Goal: Find contact information: Find contact information

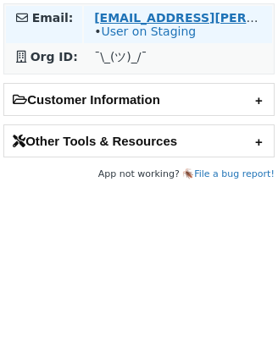
click at [108, 14] on strong "[EMAIL_ADDRESS][PERSON_NAME][DOMAIN_NAME]" at bounding box center [265, 18] width 342 height 14
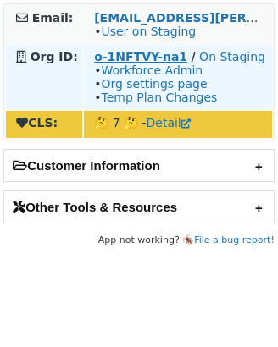
click at [136, 58] on strong "o-1NFTVY-na1" at bounding box center [140, 57] width 93 height 14
click at [116, 49] on td "o-1NFTVY-na1 / On Staging • Workforce Admin • Org settings page • Temp Plan Cha…" at bounding box center [178, 77] width 188 height 64
click at [116, 53] on strong "o-1NFTVY-na1" at bounding box center [140, 57] width 93 height 14
click at [121, 55] on strong "o-1NFTVY-na1" at bounding box center [140, 57] width 93 height 14
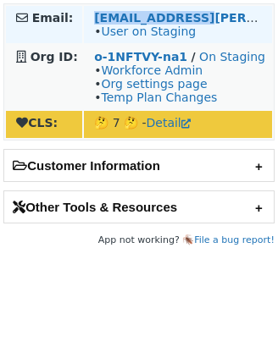
drag, startPoint x: 201, startPoint y: 17, endPoint x: 88, endPoint y: 14, distance: 112.7
click at [88, 14] on td "jesnos@laura.ca • User on Staging" at bounding box center [178, 24] width 188 height 37
copy strong "jesnos@laura.ca"
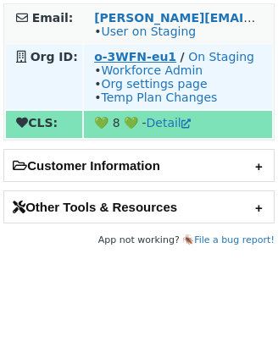
click at [133, 62] on strong "o-3WFN-eu1" at bounding box center [135, 57] width 82 height 14
click at [156, 54] on strong "o-3WFN-eu1" at bounding box center [135, 57] width 82 height 14
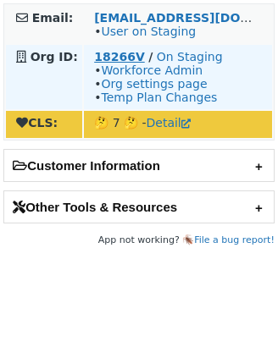
click at [112, 55] on strong "18266V" at bounding box center [119, 57] width 51 height 14
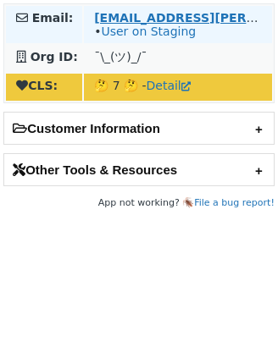
click at [133, 20] on strong "[EMAIL_ADDRESS][PERSON_NAME][DOMAIN_NAME]" at bounding box center [265, 18] width 342 height 14
click at [160, 14] on strong "[EMAIL_ADDRESS][PERSON_NAME][DOMAIN_NAME]" at bounding box center [265, 18] width 342 height 14
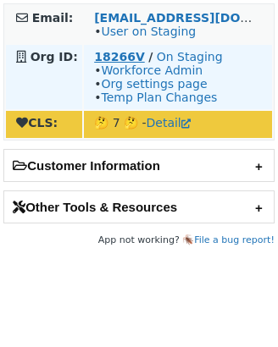
click at [128, 57] on strong "18266V" at bounding box center [119, 57] width 51 height 14
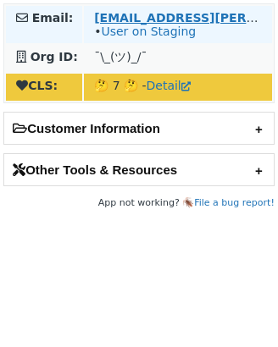
click at [129, 14] on strong "[EMAIL_ADDRESS][PERSON_NAME][DOMAIN_NAME]" at bounding box center [265, 18] width 342 height 14
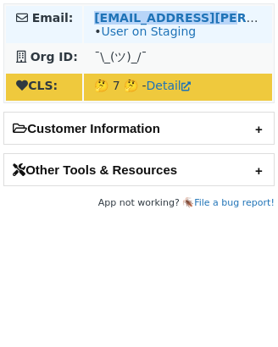
drag, startPoint x: 232, startPoint y: 19, endPoint x: 80, endPoint y: 19, distance: 152.5
click at [80, 19] on tr "Email: [EMAIL_ADDRESS][PERSON_NAME][DOMAIN_NAME] • User on Staging" at bounding box center [139, 24] width 266 height 37
copy tr "[EMAIL_ADDRESS][PERSON_NAME][DOMAIN_NAME]"
